Goal: Transaction & Acquisition: Purchase product/service

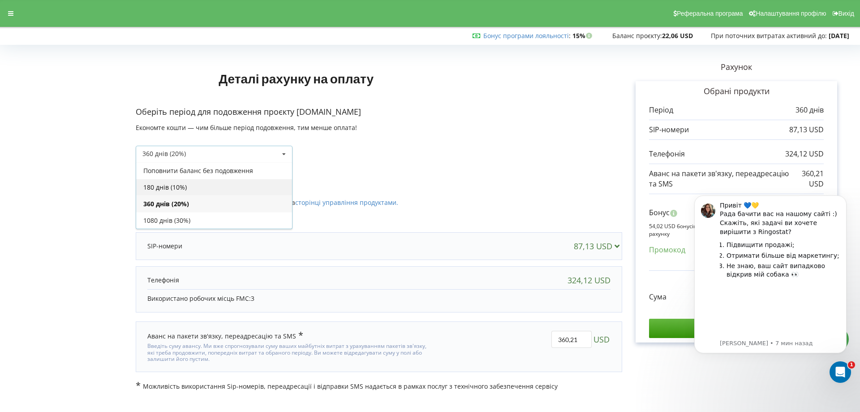
click at [180, 185] on div "180 днів (10%)" at bounding box center [214, 187] width 156 height 17
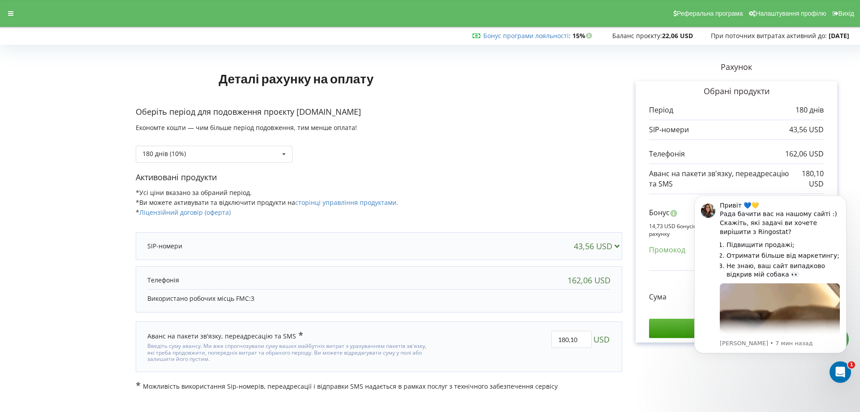
click at [616, 247] on icon at bounding box center [616, 245] width 9 height 8
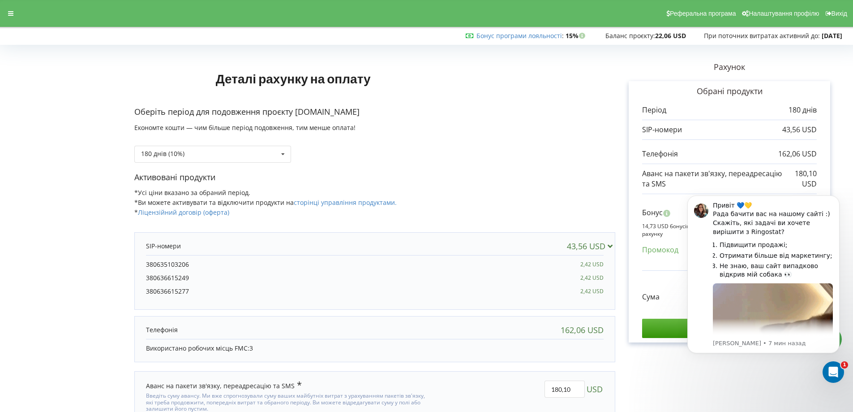
click at [616, 247] on div "Рахунок Обрані продукти Період 180 днів 43,56 USD 162,06 USD 180,10 USD Бонус 1…" at bounding box center [729, 244] width 228 height 392
click at [610, 245] on icon at bounding box center [610, 245] width 9 height 8
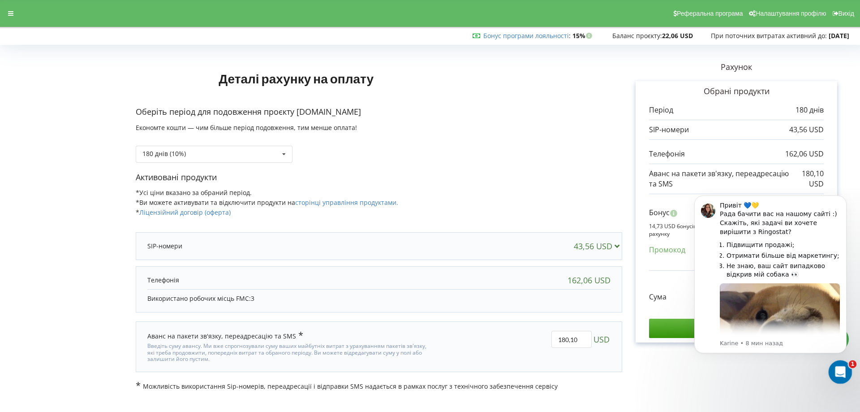
click at [839, 368] on icon "Открыть службу сообщений Intercom" at bounding box center [839, 370] width 6 height 7
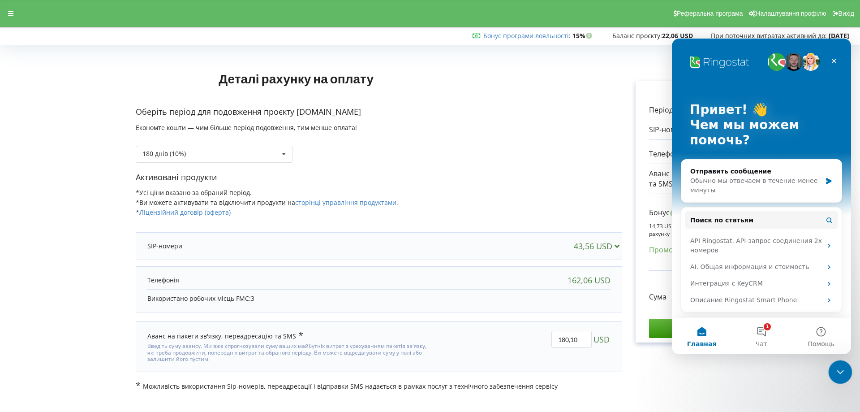
click at [839, 373] on icon "Закрыть службу сообщений Intercom" at bounding box center [838, 370] width 11 height 11
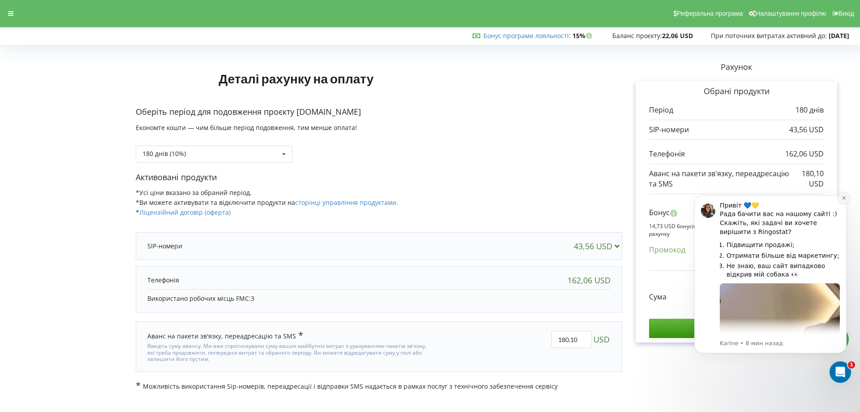
click at [845, 198] on icon "Dismiss notification" at bounding box center [844, 197] width 5 height 5
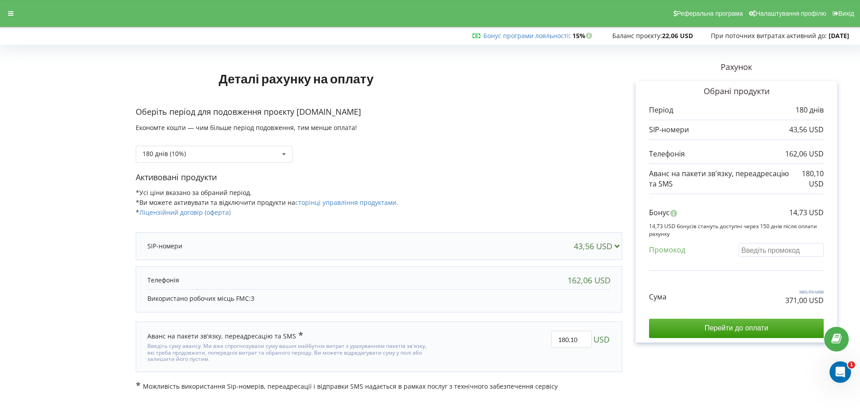
click at [760, 253] on input "text" at bounding box center [781, 250] width 85 height 14
click at [579, 342] on input "180,10" at bounding box center [571, 339] width 40 height 17
click at [521, 35] on link "Бонус програми лояльності" at bounding box center [526, 35] width 86 height 9
